Goal: Book appointment/travel/reservation

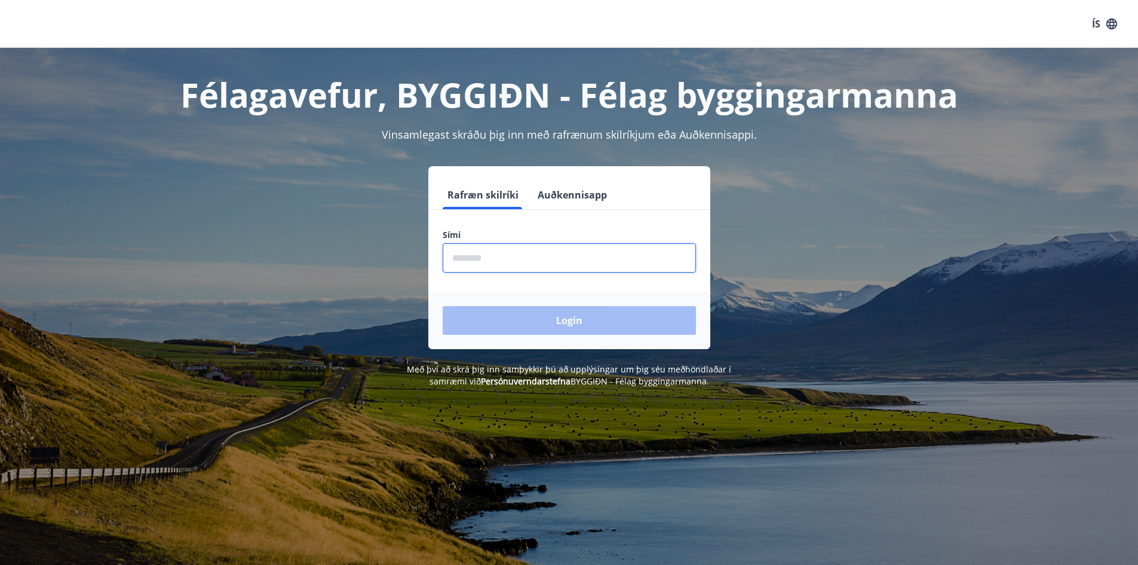
click at [519, 256] on input "phone" at bounding box center [569, 257] width 253 height 29
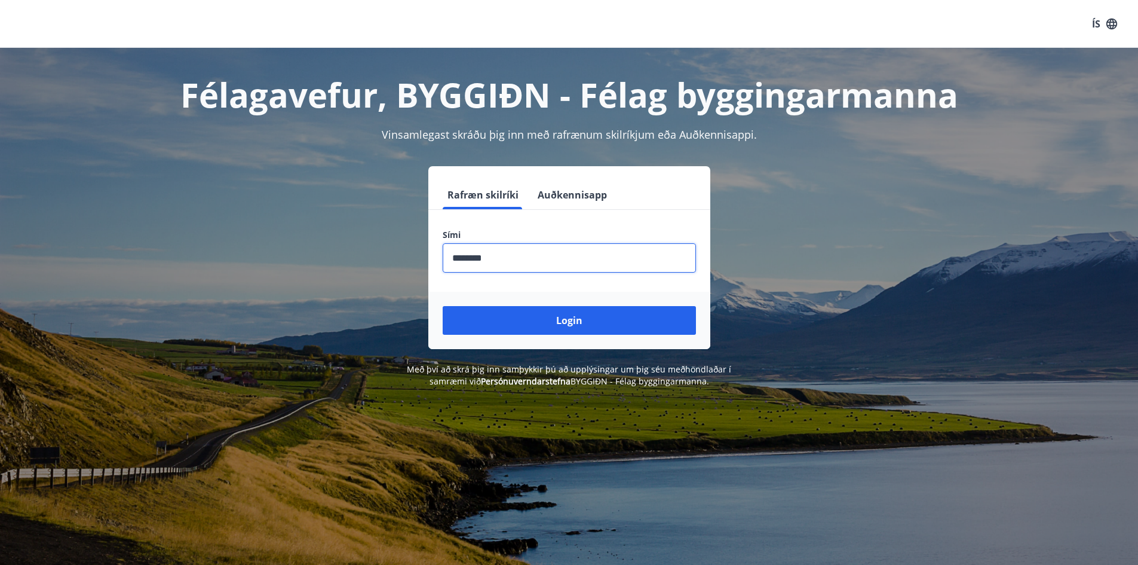
drag, startPoint x: 501, startPoint y: 269, endPoint x: 261, endPoint y: 243, distance: 241.0
click at [261, 246] on div "Rafræn skilríki Auðkennisapp Sími ​ Login" at bounding box center [570, 257] width 832 height 183
type input "********"
click at [443, 306] on button "Login" at bounding box center [569, 320] width 253 height 29
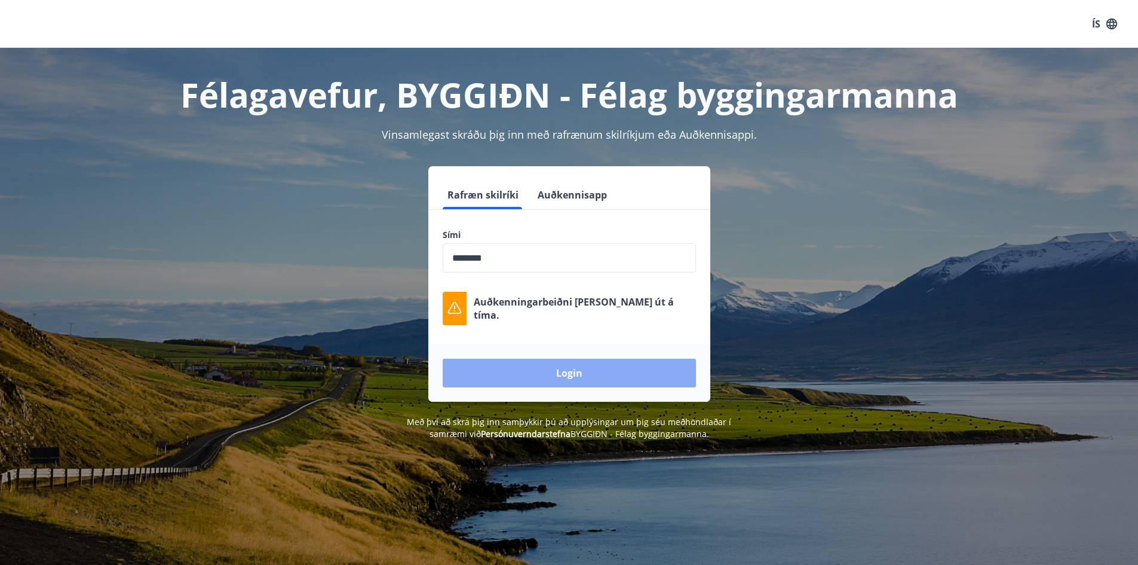
click at [646, 368] on button "Login" at bounding box center [569, 372] width 253 height 29
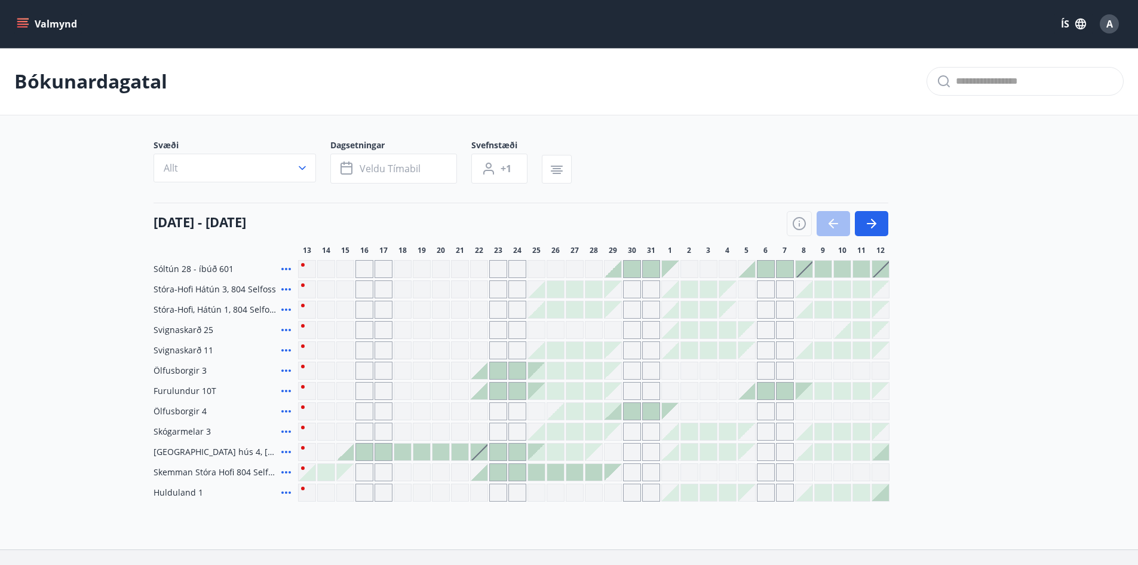
click at [286, 351] on icon at bounding box center [286, 350] width 14 height 14
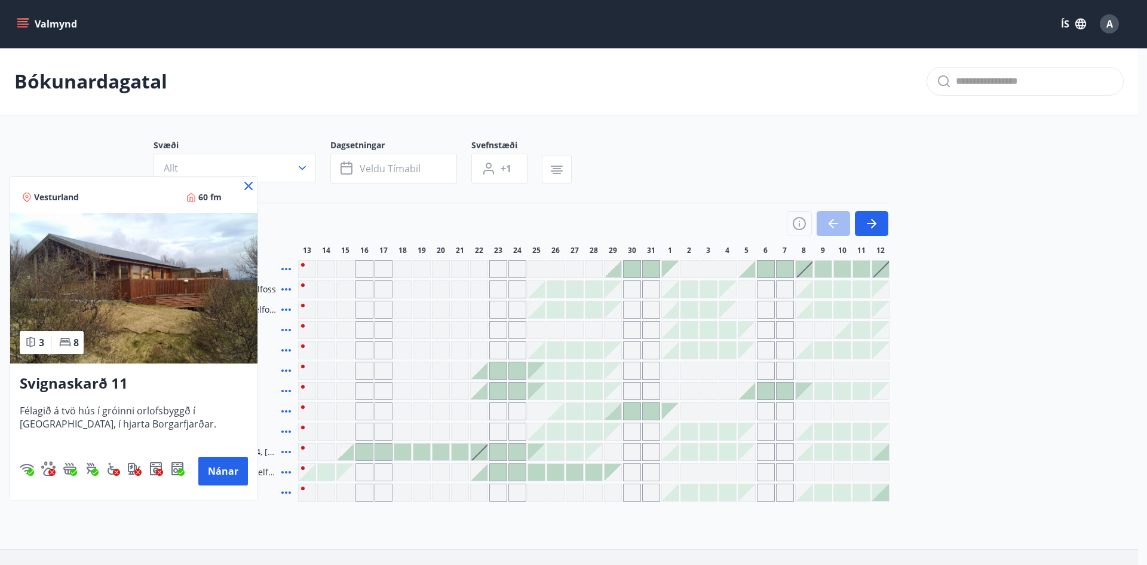
click at [247, 183] on icon at bounding box center [248, 186] width 14 height 14
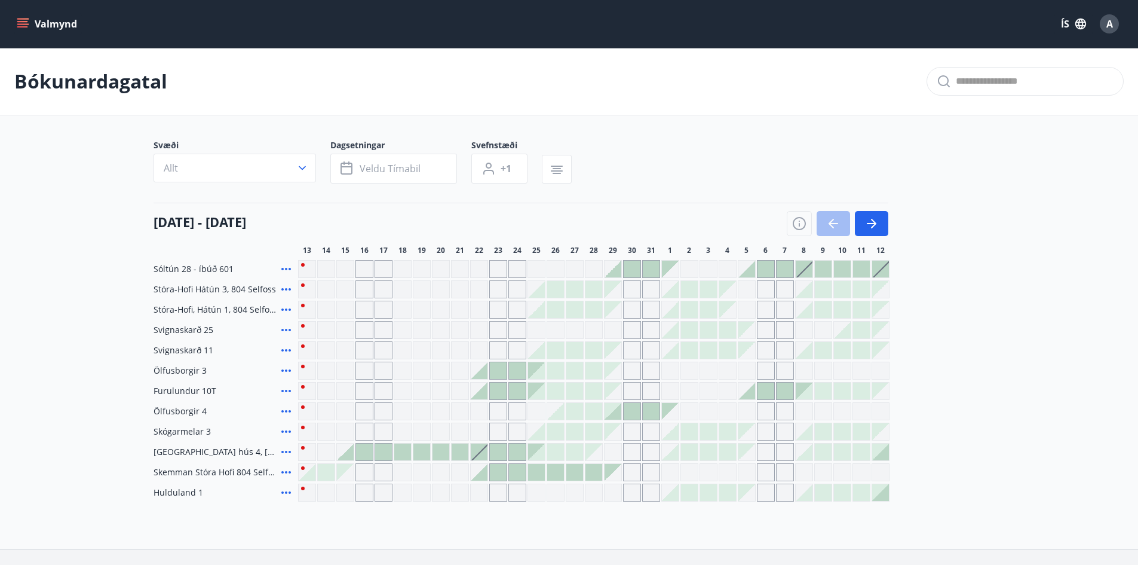
click at [289, 453] on icon at bounding box center [286, 452] width 14 height 14
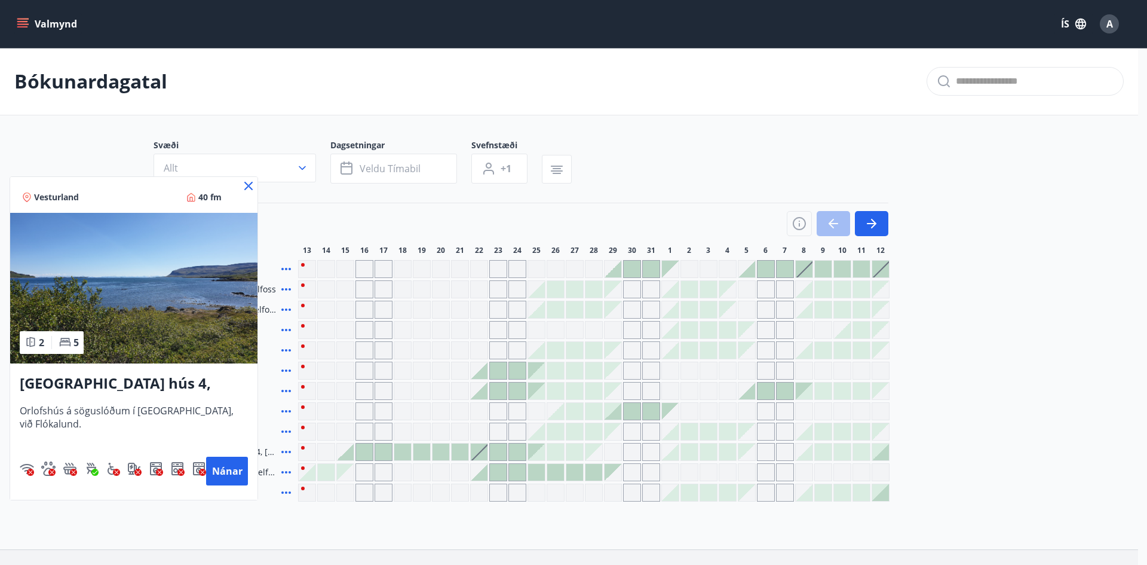
click at [237, 491] on div "Vatnsfjörður hús 4, Flókalundur Orlofshús á söguslóðum í Vatnsfirði, við Flókal…" at bounding box center [133, 428] width 247 height 131
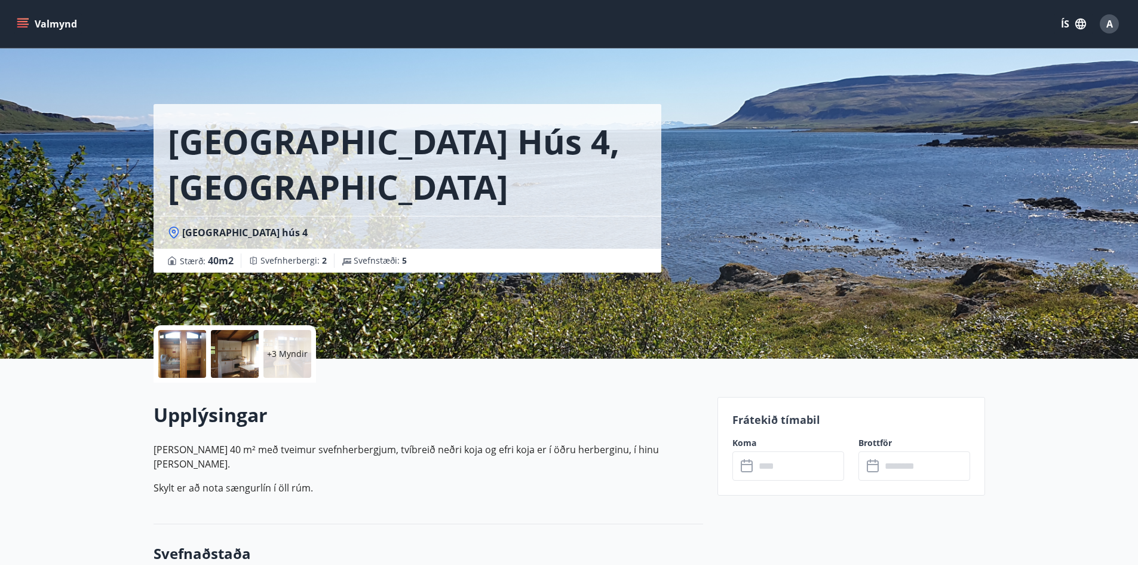
click at [54, 29] on button "Valmynd" at bounding box center [48, 24] width 68 height 22
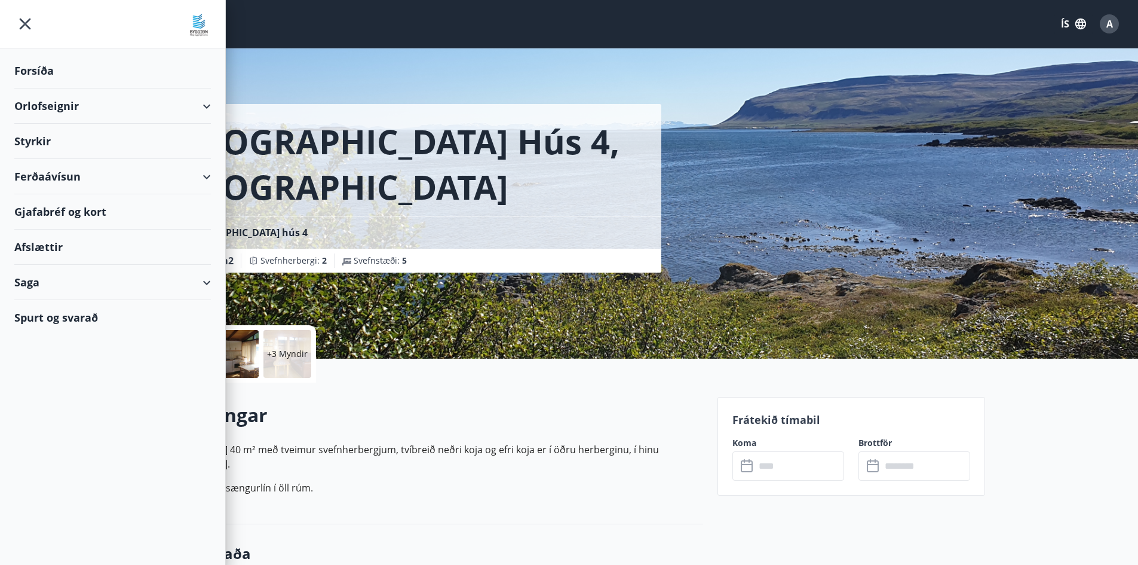
click at [55, 103] on div "Orlofseignir" at bounding box center [112, 105] width 197 height 35
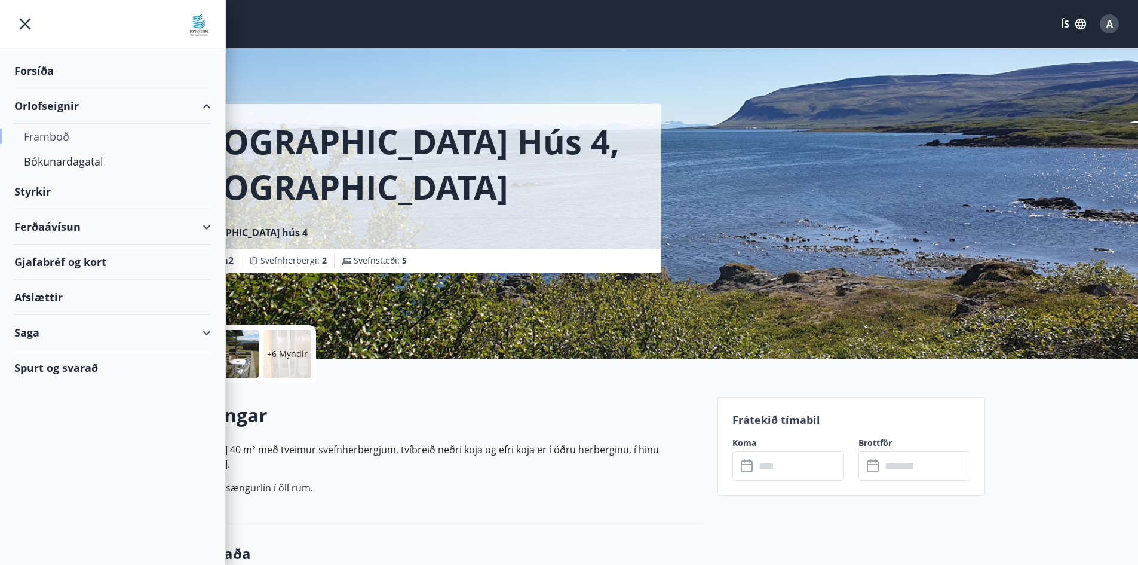
click at [56, 137] on div "Framboð" at bounding box center [112, 136] width 177 height 25
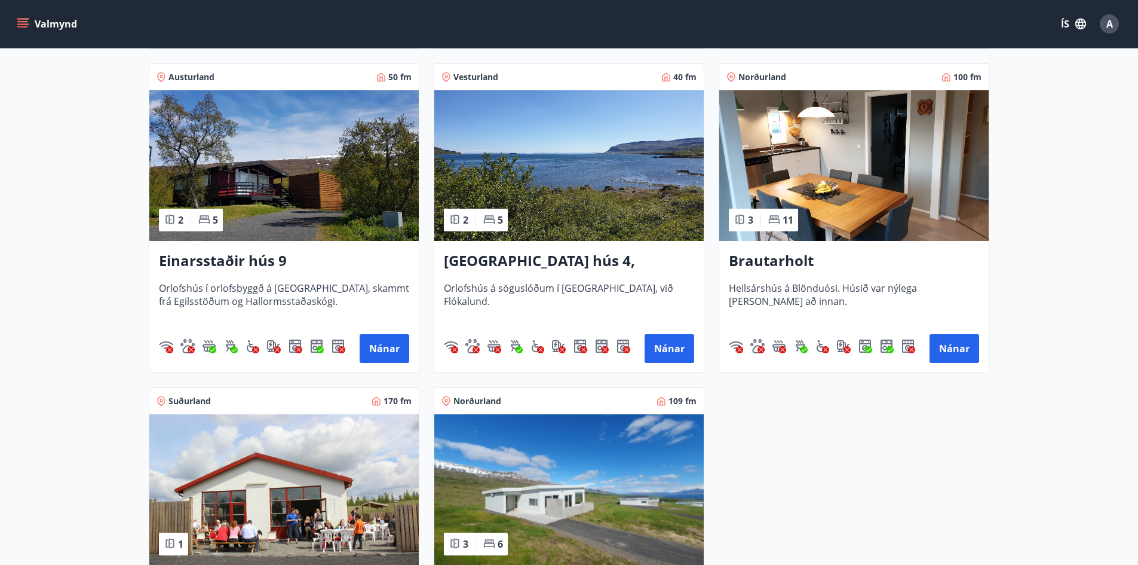
scroll to position [1195, 0]
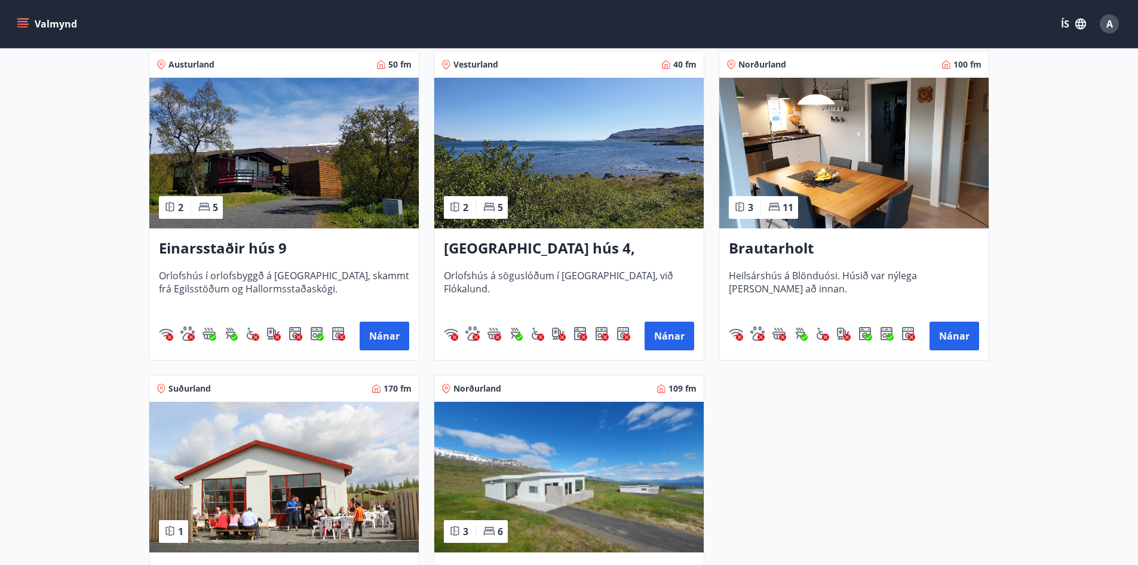
click at [231, 248] on h3 "Einarsstaðir hús 9" at bounding box center [284, 249] width 250 height 22
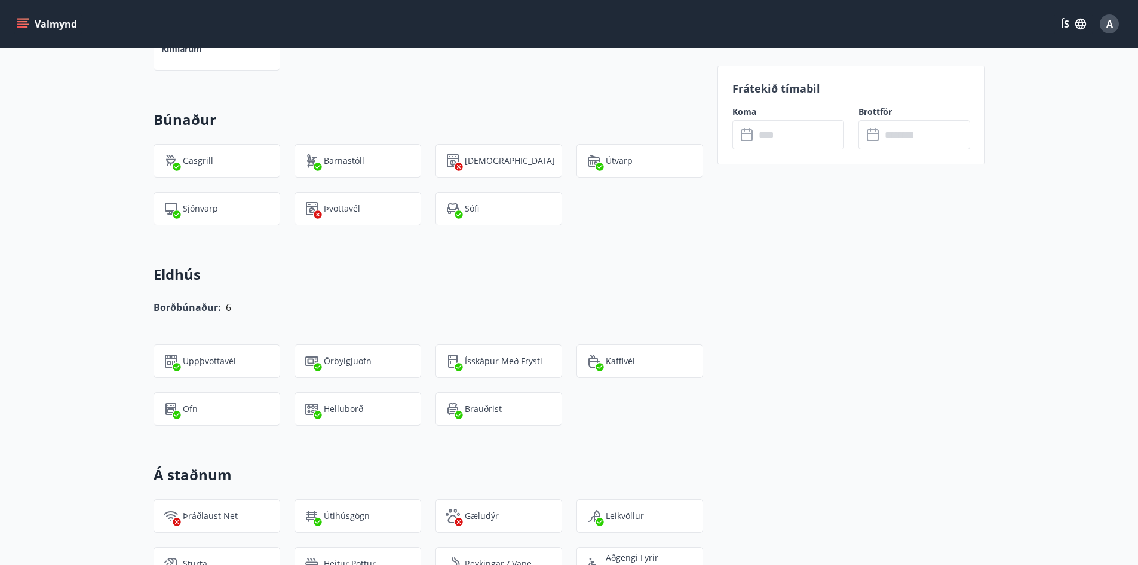
scroll to position [956, 0]
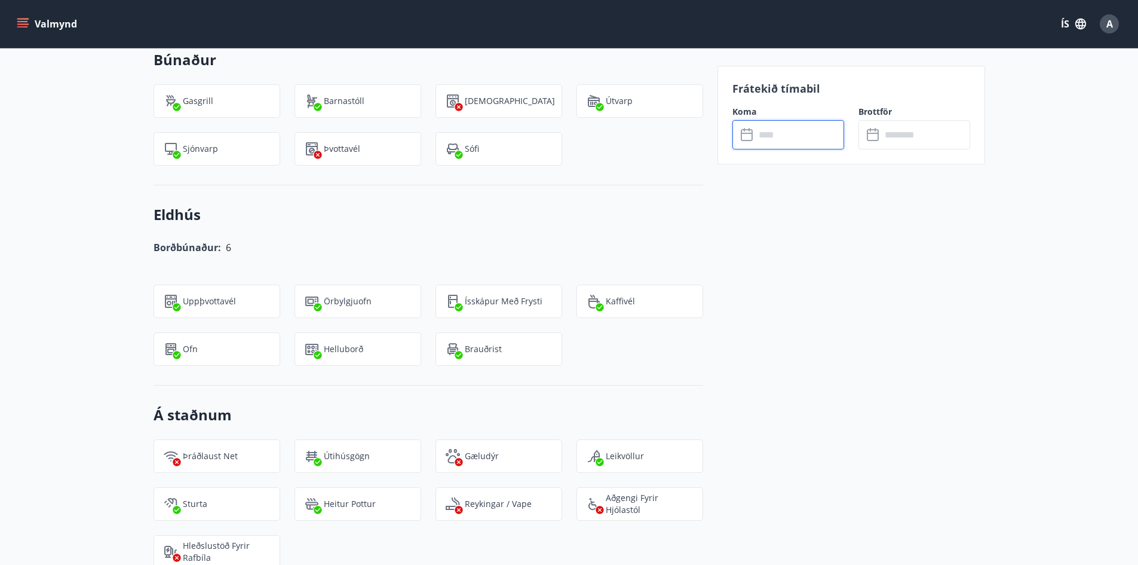
click at [771, 131] on input "text" at bounding box center [799, 134] width 89 height 29
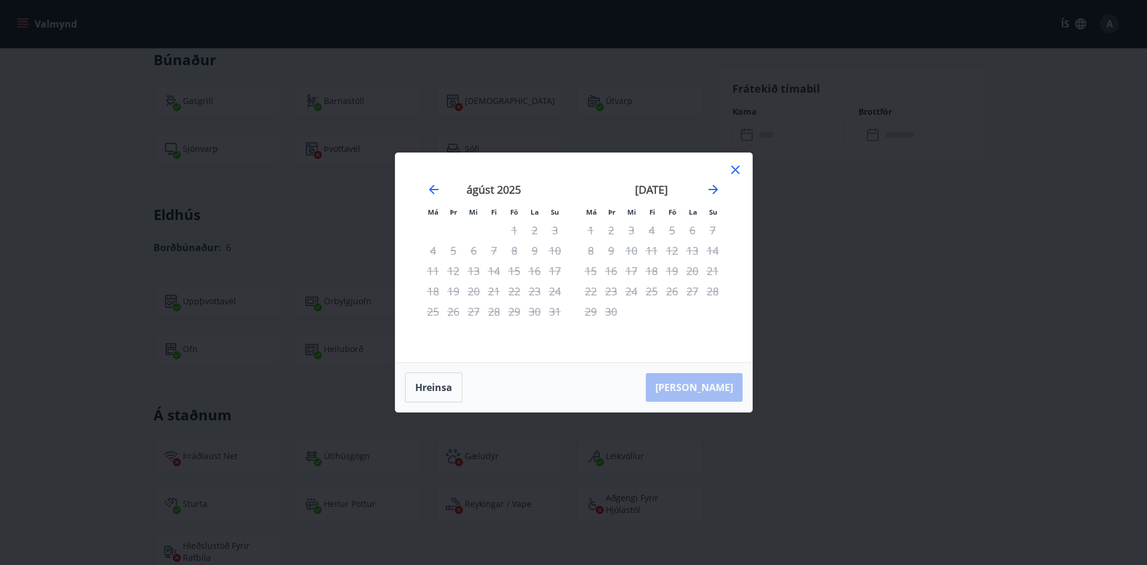
click at [723, 168] on div "september 2025 1 2 3 4 5 6 7 8 9 10 11 12 13 14 15 16 17 18 19 20 21 22 23 24 2…" at bounding box center [652, 265] width 158 height 196
click at [707, 189] on icon "Move forward to switch to the next month." at bounding box center [713, 189] width 14 height 14
click at [924, 287] on div "Má Þr Mi Fi Fö La Su Má Þr Mi Fi Fö La Su ágúst 2025 1 2 3 4 5 6 7 8 9 10 11 12…" at bounding box center [573, 282] width 1147 height 565
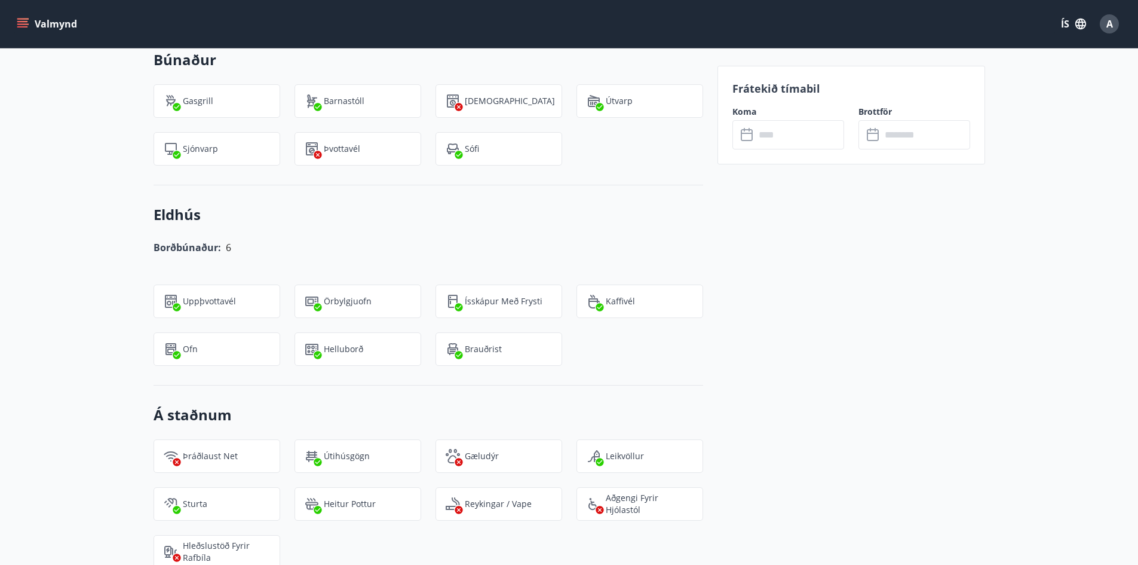
click at [313, 68] on h3 "Búnaður" at bounding box center [429, 60] width 550 height 20
click at [13, 27] on div "Valmynd ÍS A" at bounding box center [569, 24] width 1138 height 48
click at [16, 29] on button "Valmynd" at bounding box center [48, 24] width 68 height 22
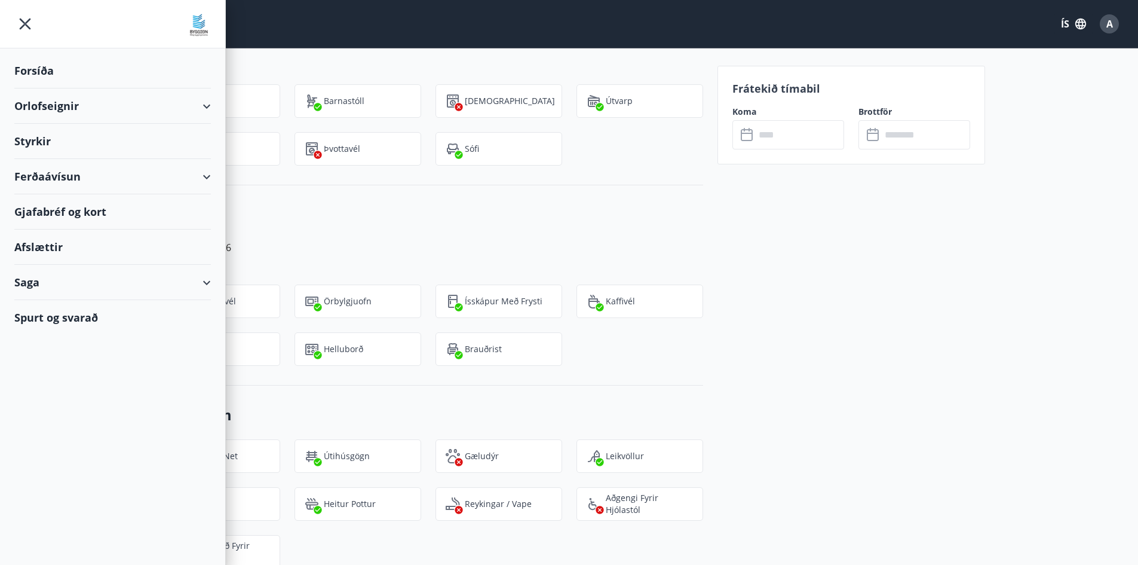
click at [57, 181] on div "Ferðaávísun" at bounding box center [112, 176] width 197 height 35
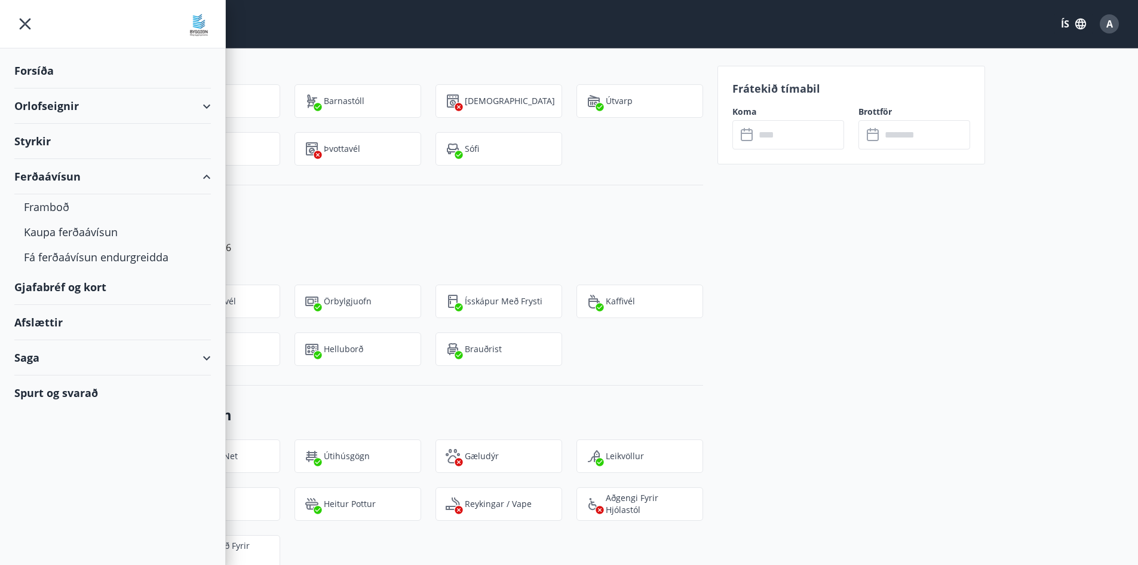
click at [61, 300] on div "Gjafabréf og kort" at bounding box center [112, 286] width 197 height 35
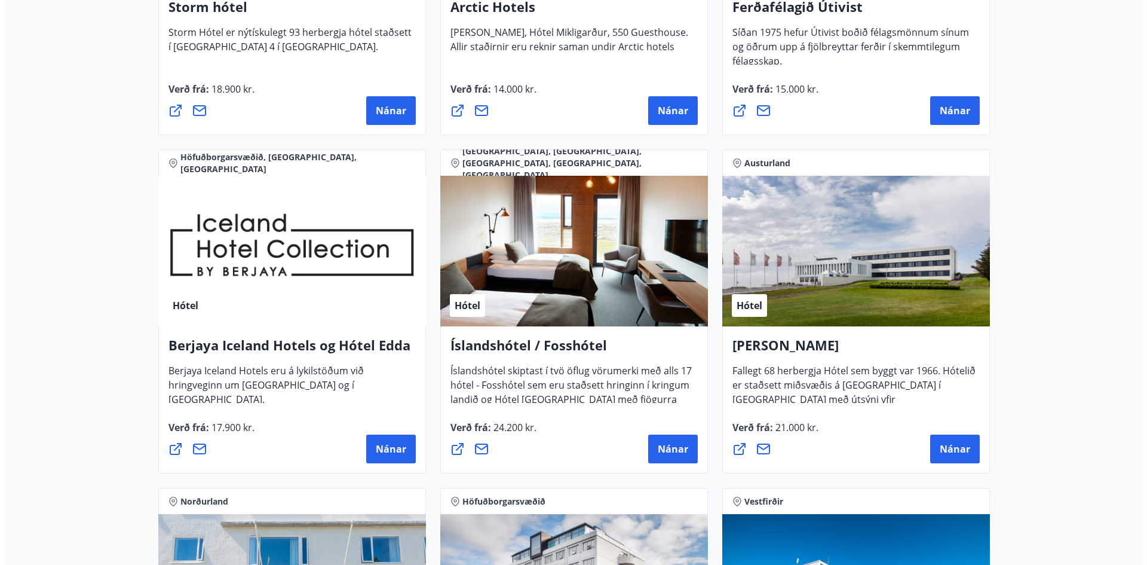
scroll to position [1494, 0]
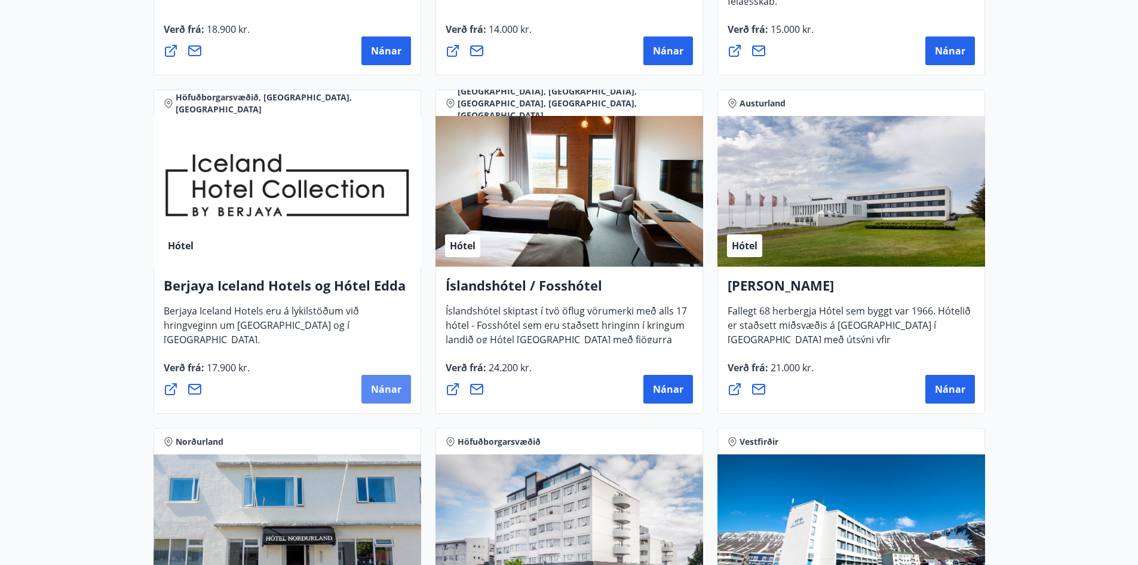
click at [387, 392] on span "Nánar" at bounding box center [386, 388] width 30 height 13
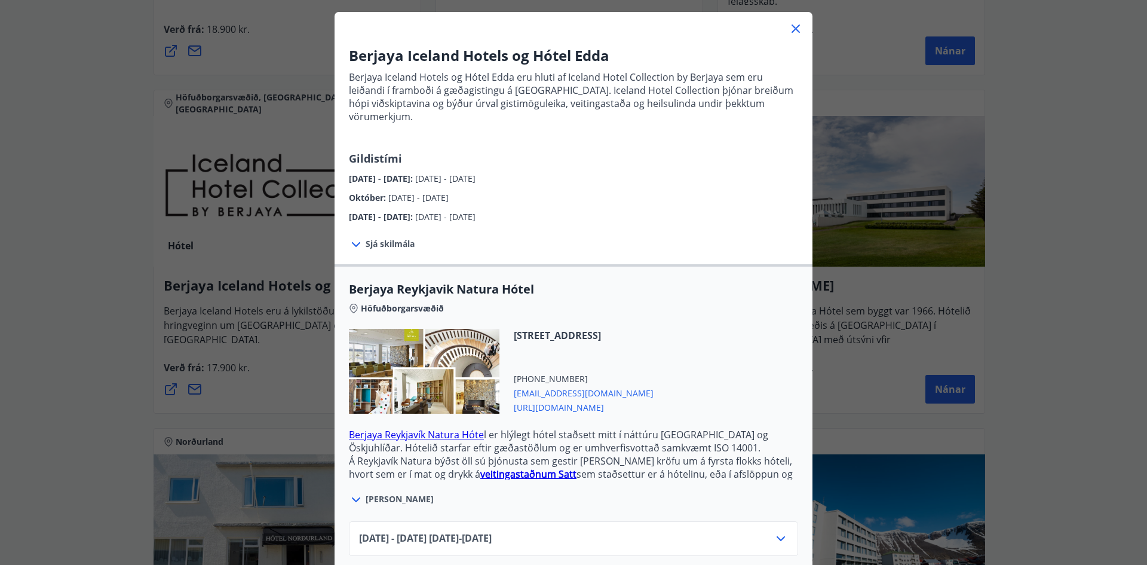
scroll to position [119, 0]
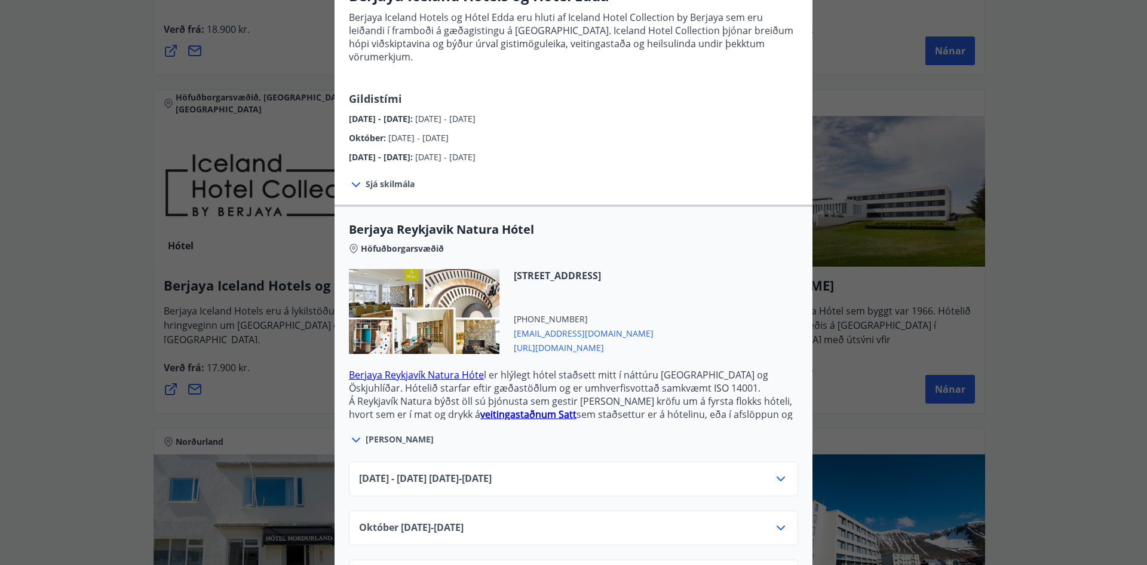
click at [382, 433] on span "[PERSON_NAME]" at bounding box center [400, 439] width 68 height 12
click at [369, 433] on span "[PERSON_NAME]" at bounding box center [400, 439] width 68 height 12
click at [366, 433] on span "[PERSON_NAME]" at bounding box center [400, 439] width 68 height 12
click at [356, 433] on icon at bounding box center [356, 440] width 14 height 14
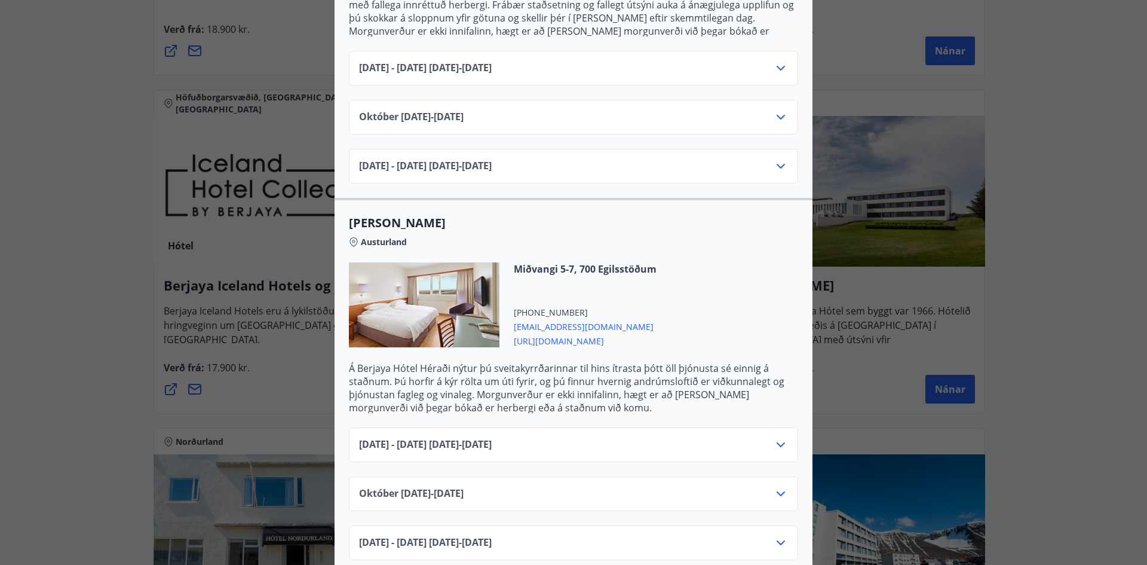
scroll to position [987, 0]
drag, startPoint x: 533, startPoint y: 424, endPoint x: 537, endPoint y: 417, distance: 7.5
click at [492, 437] on span "[DATE] - [DATE] [DATE] - [DATE]" at bounding box center [425, 444] width 133 height 14
click at [777, 437] on icon at bounding box center [781, 444] width 14 height 14
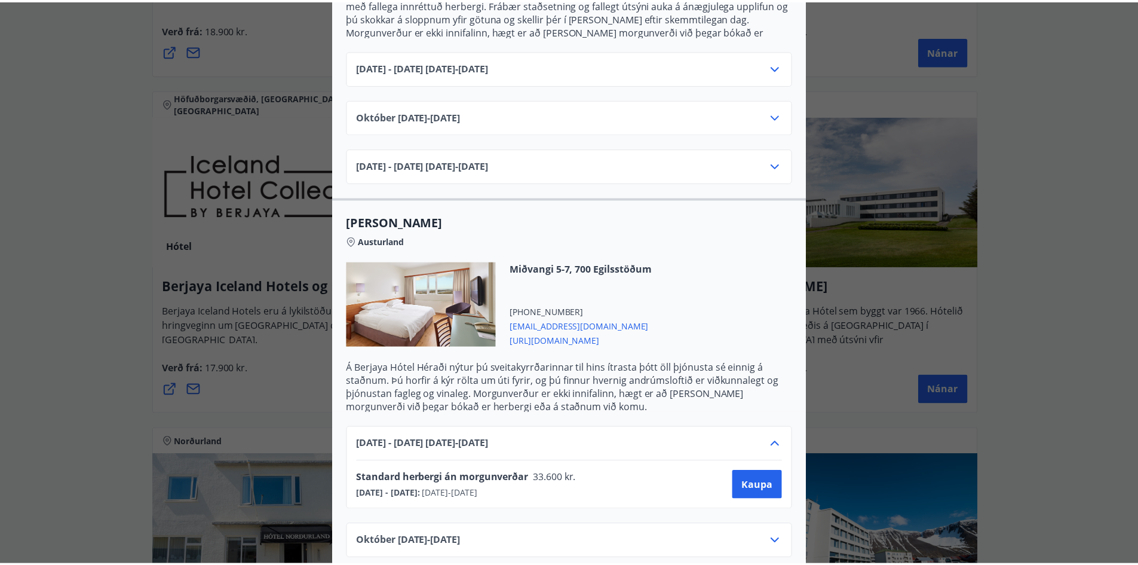
scroll to position [0, 0]
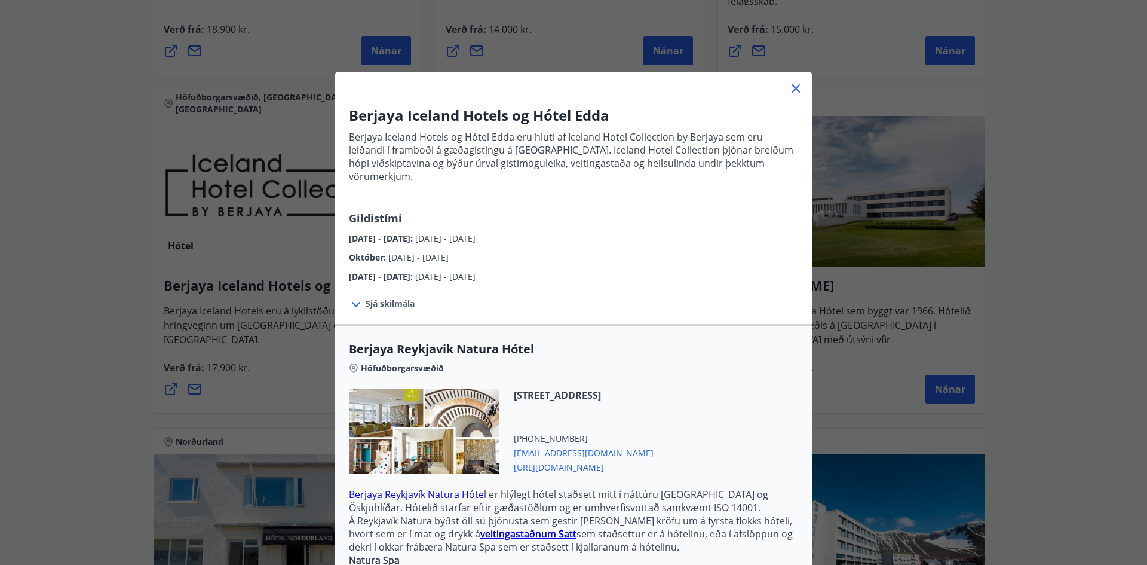
click at [235, 274] on div "Berjaya Iceland Hotels og Hótel Edda Berjaya Iceland Hotels og Hótel Edda eru h…" at bounding box center [573, 282] width 1147 height 565
click at [791, 90] on icon at bounding box center [796, 88] width 14 height 14
